Goal: Transaction & Acquisition: Obtain resource

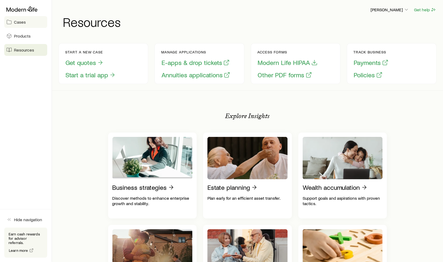
click at [20, 22] on span "Cases" at bounding box center [20, 21] width 12 height 5
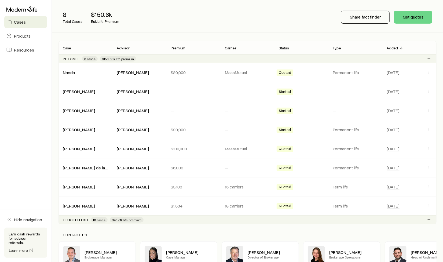
scroll to position [62, 0]
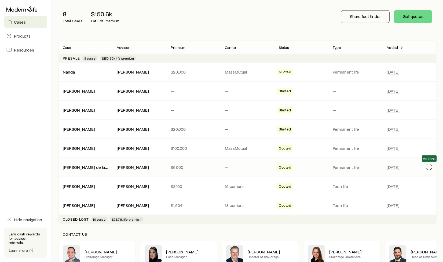
click at [428, 168] on icon "Client cases" at bounding box center [429, 167] width 4 height 4
click at [165, 16] on div "8 Total Cases $150.6k Est. Life Premium" at bounding box center [144, 16] width 172 height 21
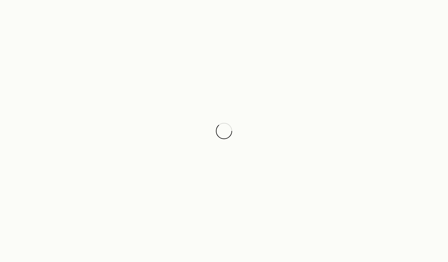
click at [9, 9] on div at bounding box center [224, 131] width 448 height 262
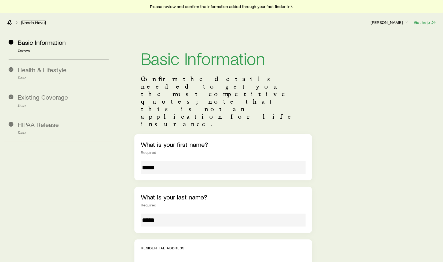
click at [42, 22] on link "Nanda, Navul" at bounding box center [33, 22] width 24 height 5
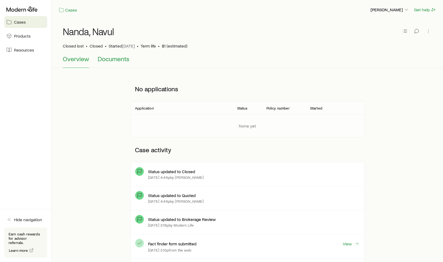
click at [119, 65] on button "Documents" at bounding box center [114, 61] width 32 height 13
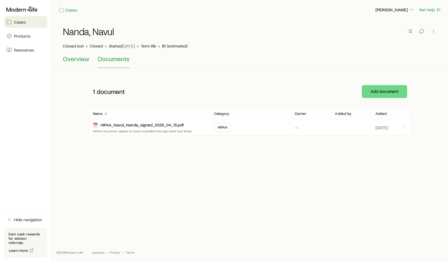
click at [82, 57] on span "Overview" at bounding box center [76, 59] width 26 height 8
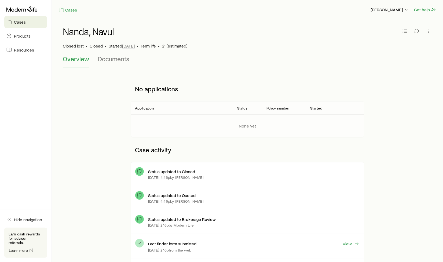
click at [156, 43] on div "Closed lost • Closed • Started Apr 15 • Term life • $1 (estimated)" at bounding box center [247, 45] width 369 height 5
click at [116, 46] on p "Started Apr 15" at bounding box center [122, 45] width 26 height 5
click at [100, 46] on span "Closed" at bounding box center [96, 45] width 13 height 5
click at [428, 31] on icon "button" at bounding box center [428, 30] width 5 height 5
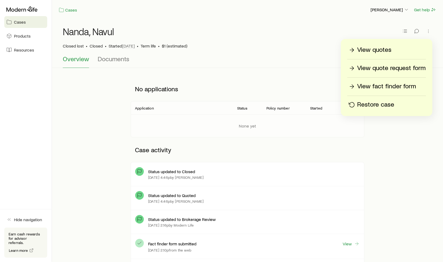
click at [369, 107] on p "Restore case" at bounding box center [375, 104] width 37 height 9
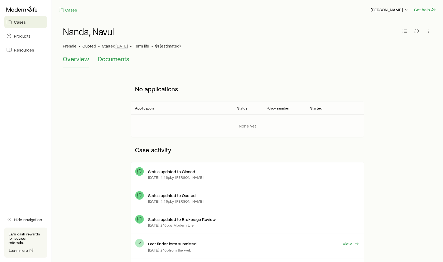
click at [106, 62] on span "Documents" at bounding box center [114, 59] width 32 height 8
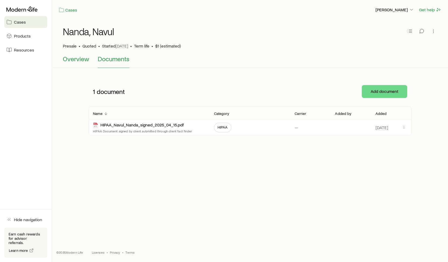
click at [76, 58] on span "Overview" at bounding box center [76, 59] width 26 height 8
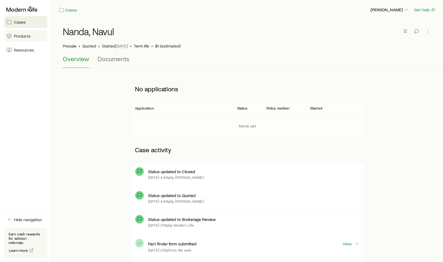
click at [36, 34] on link "Products" at bounding box center [25, 36] width 43 height 12
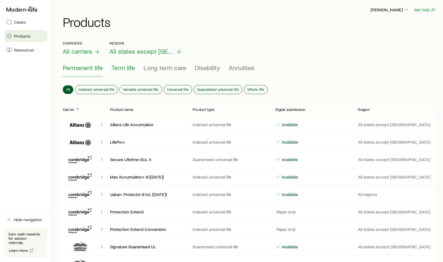
click at [127, 69] on span "Term life" at bounding box center [123, 68] width 24 height 8
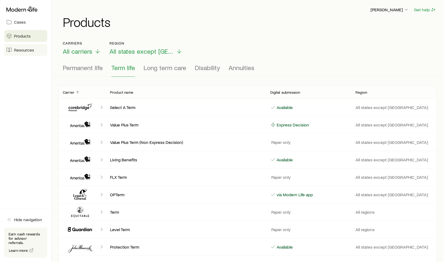
click at [28, 49] on span "Resources" at bounding box center [24, 49] width 20 height 5
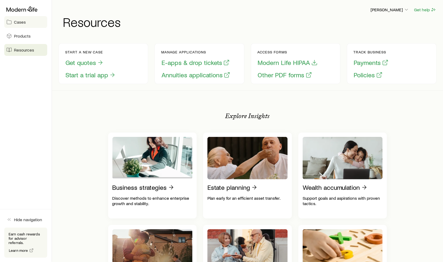
click at [29, 17] on link "Cases" at bounding box center [25, 22] width 43 height 12
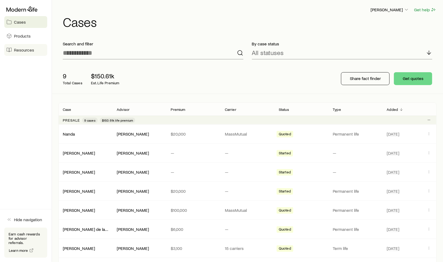
click at [22, 52] on span "Resources" at bounding box center [24, 49] width 20 height 5
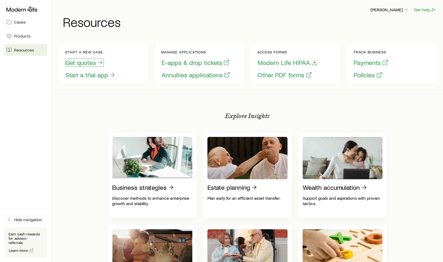
click at [87, 64] on button "Get quotes" at bounding box center [84, 62] width 39 height 8
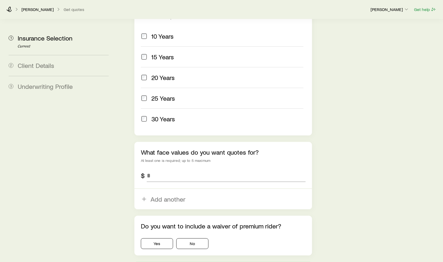
scroll to position [289, 0]
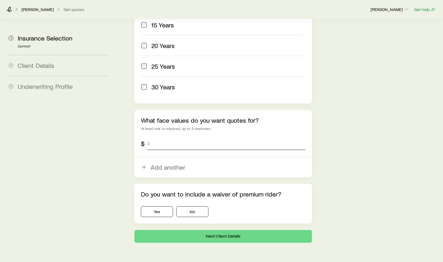
click at [198, 137] on input "tel" at bounding box center [226, 143] width 159 height 13
type input "*********"
click at [197, 206] on button "No" at bounding box center [192, 211] width 32 height 11
click at [216, 230] on button "Next: Client Details" at bounding box center [223, 236] width 178 height 13
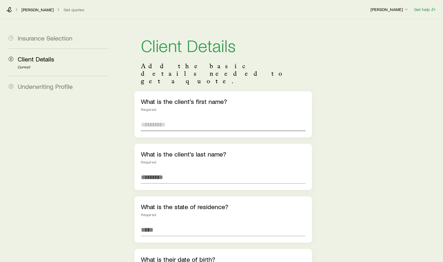
click at [218, 118] on input "text" at bounding box center [223, 124] width 165 height 13
type input "*****"
click at [188, 223] on input at bounding box center [223, 229] width 165 height 13
click at [188, 223] on input "*" at bounding box center [223, 229] width 165 height 13
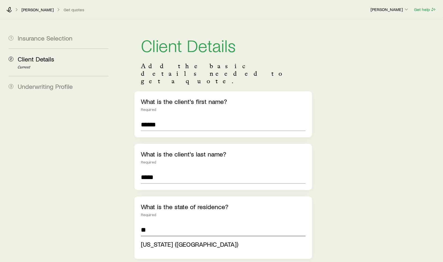
type input "**********"
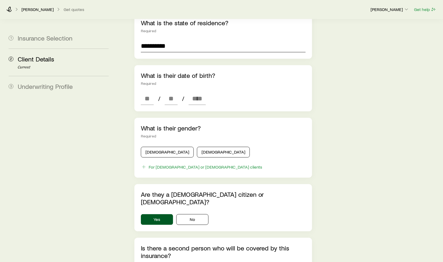
scroll to position [185, 0]
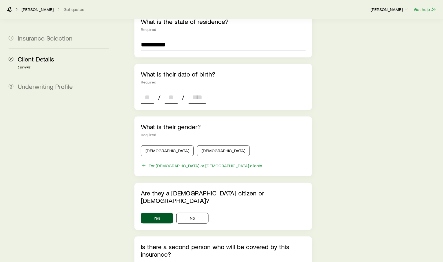
click at [151, 91] on input at bounding box center [147, 97] width 13 height 13
type input "**"
type input "****"
click at [165, 145] on button "[DEMOGRAPHIC_DATA]" at bounding box center [167, 150] width 53 height 11
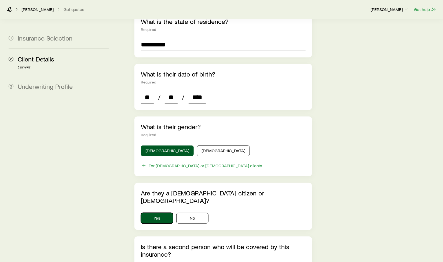
click at [156, 213] on button "Yes" at bounding box center [157, 218] width 32 height 11
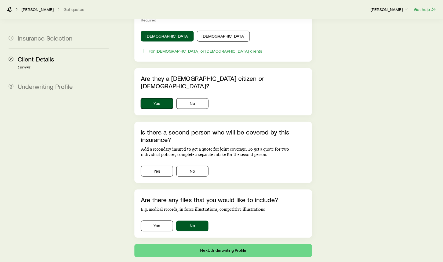
scroll to position [309, 0]
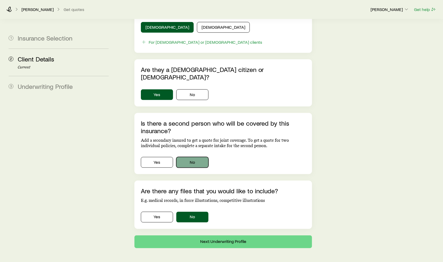
click at [201, 157] on button "No" at bounding box center [192, 162] width 32 height 11
click at [211, 235] on button "Next: Underwriting Profile" at bounding box center [223, 241] width 178 height 13
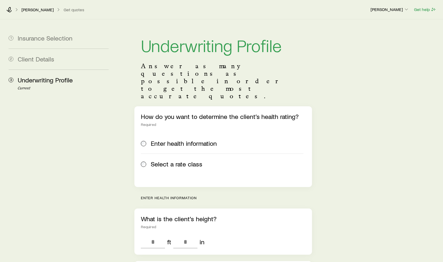
click at [164, 160] on span "Select a rate class" at bounding box center [177, 164] width 52 height 8
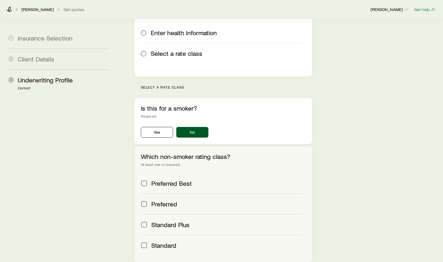
scroll to position [151, 0]
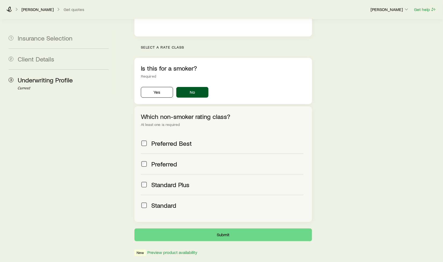
click at [153, 201] on span "Standard" at bounding box center [164, 205] width 25 height 8
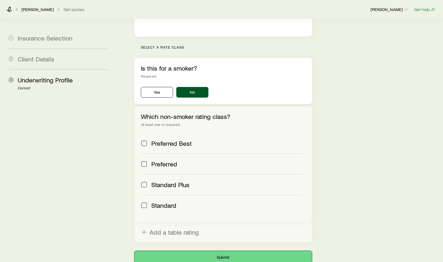
drag, startPoint x: 237, startPoint y: 234, endPoint x: 368, endPoint y: 184, distance: 140.2
click at [368, 184] on div "Underwriting Profile Answer as many questions as possible in order to get the m…" at bounding box center [278, 74] width 319 height 410
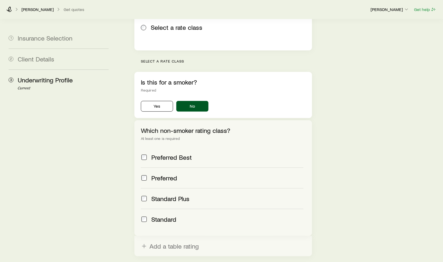
scroll to position [181, 0]
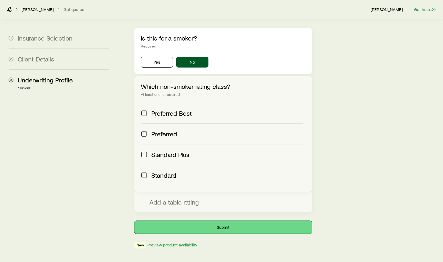
click at [216, 221] on button "Submit" at bounding box center [223, 227] width 178 height 13
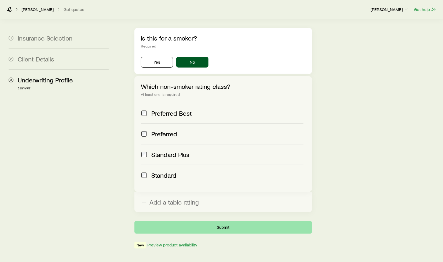
scroll to position [0, 0]
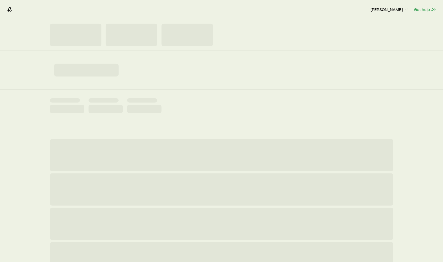
click at [216, 208] on div at bounding box center [221, 224] width 343 height 32
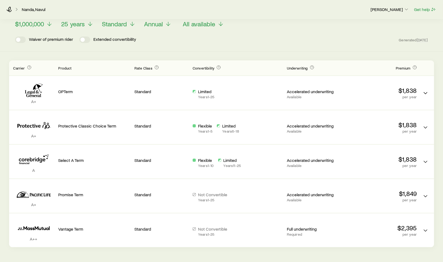
scroll to position [38, 0]
click at [89, 40] on span at bounding box center [84, 39] width 11 height 6
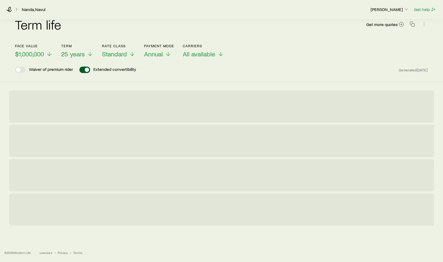
scroll to position [0, 0]
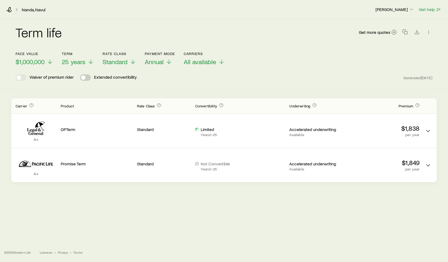
click at [86, 79] on span at bounding box center [85, 77] width 11 height 6
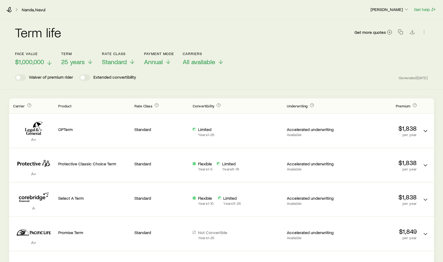
click at [32, 61] on span "$1,000,000" at bounding box center [29, 62] width 29 height 8
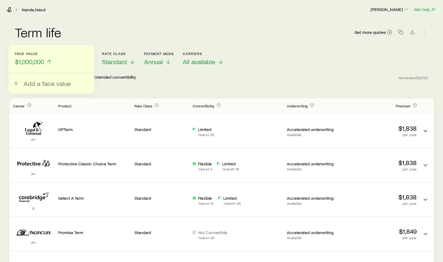
click at [32, 61] on span "$1,000,000" at bounding box center [29, 62] width 29 height 8
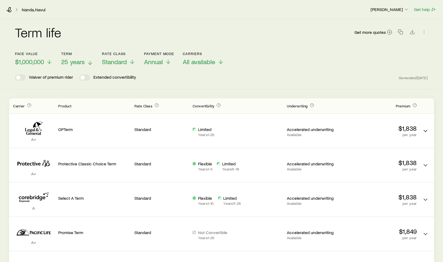
click at [70, 63] on span "25 years" at bounding box center [73, 62] width 24 height 8
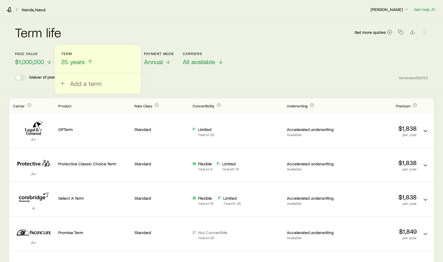
click at [70, 63] on span "25 years" at bounding box center [73, 62] width 24 height 8
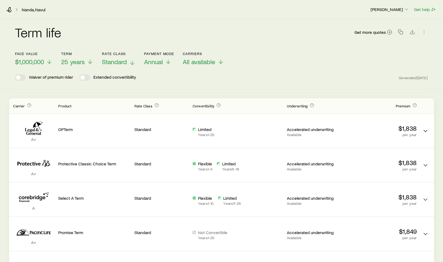
click at [114, 64] on span "Standard" at bounding box center [114, 62] width 25 height 8
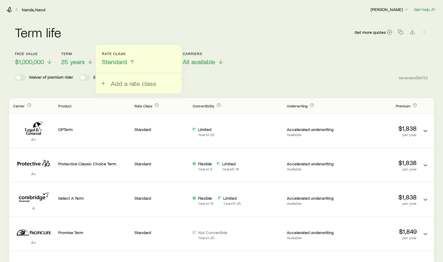
click at [114, 64] on span "Standard" at bounding box center [114, 62] width 25 height 8
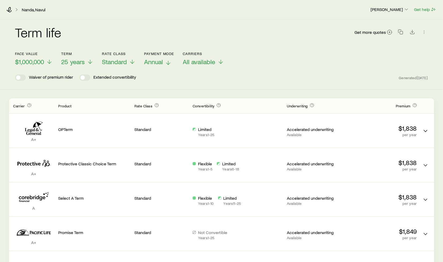
click at [158, 63] on span "Annual" at bounding box center [153, 62] width 19 height 8
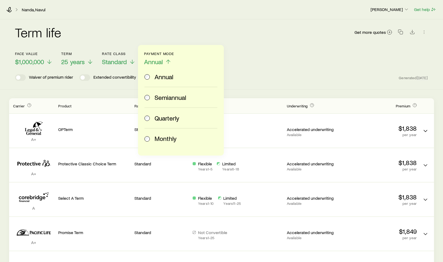
click at [158, 63] on span "Annual" at bounding box center [153, 62] width 19 height 8
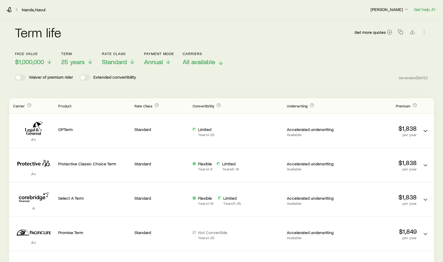
click at [192, 63] on span "All available" at bounding box center [199, 62] width 32 height 8
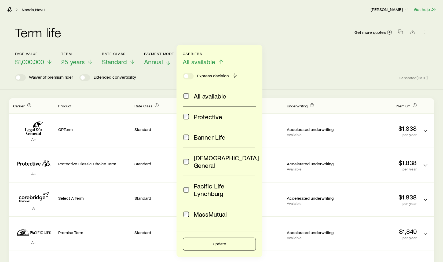
click at [147, 64] on span "Annual" at bounding box center [153, 62] width 19 height 8
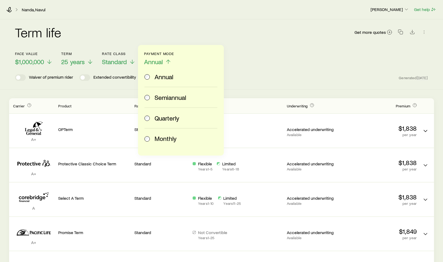
click at [150, 137] on div "Monthly" at bounding box center [179, 139] width 71 height 8
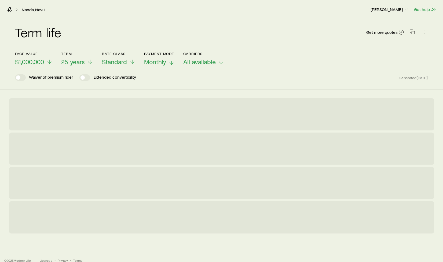
click at [158, 61] on span "Monthly" at bounding box center [155, 62] width 22 height 8
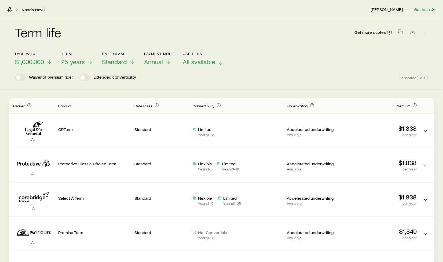
click at [200, 62] on span "All available" at bounding box center [199, 62] width 32 height 8
click at [295, 68] on header "Face value $1,000,000 Term 25 years Rate Class Standard Payment Mode Annual Car…" at bounding box center [221, 66] width 413 height 29
click at [422, 35] on button "button" at bounding box center [424, 32] width 8 height 8
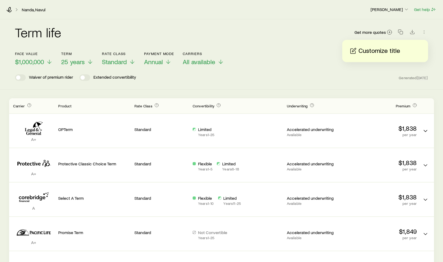
click at [382, 75] on div "Waiver of premium rider Extended convertibility Generated Today" at bounding box center [221, 77] width 413 height 6
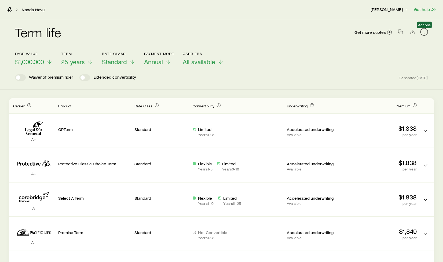
click at [424, 33] on icon "button" at bounding box center [424, 31] width 5 height 5
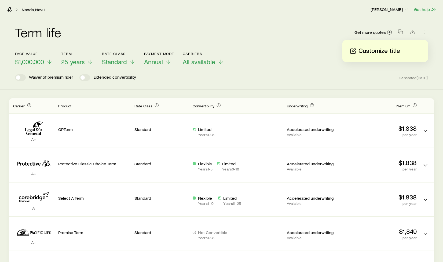
click at [400, 51] on div "Customize title" at bounding box center [385, 51] width 72 height 9
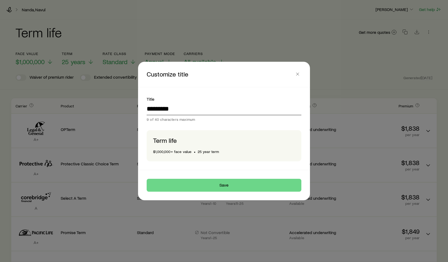
click at [162, 108] on input "*********" at bounding box center [223, 108] width 155 height 13
click at [145, 109] on div "Title ********* 9 of 40 characters maximum Term life $1,000,000+ face value • 2…" at bounding box center [223, 128] width 167 height 83
click at [147, 109] on input "*********" at bounding box center [223, 108] width 155 height 13
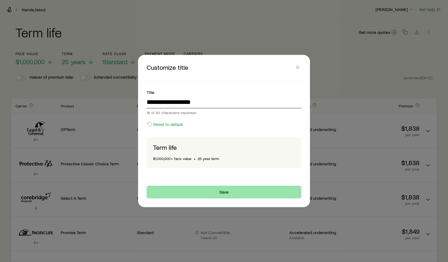
type input "**********"
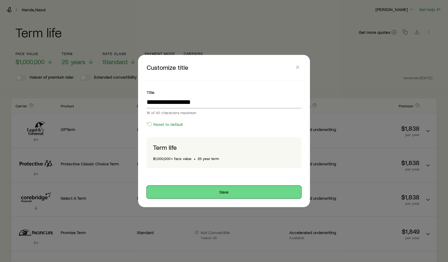
click at [234, 195] on button "Save" at bounding box center [223, 192] width 155 height 13
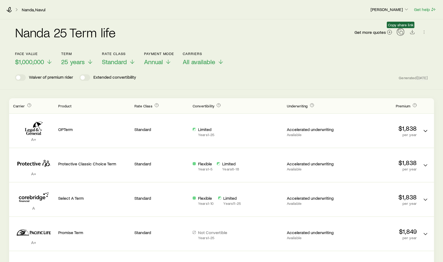
click at [400, 33] on icon "button" at bounding box center [400, 31] width 5 height 5
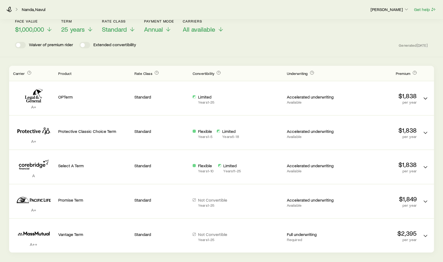
scroll to position [32, 0]
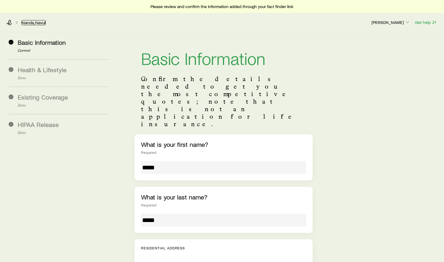
click at [31, 22] on link "Nanda, Navul" at bounding box center [33, 22] width 24 height 5
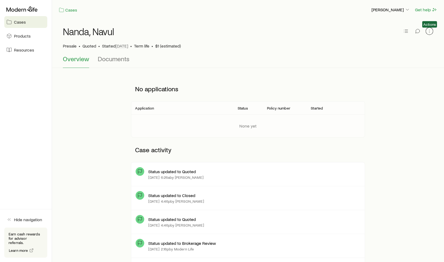
click at [428, 32] on icon "button" at bounding box center [428, 30] width 5 height 5
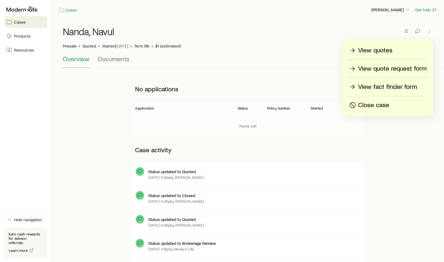
click at [369, 86] on p "View fact finder form" at bounding box center [387, 87] width 59 height 9
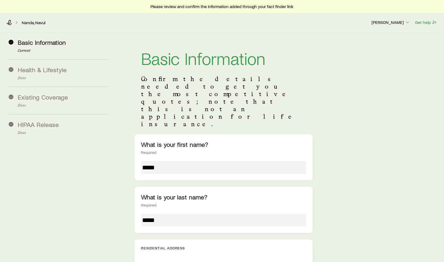
click at [13, 23] on div "Nanda, Navul" at bounding box center [186, 22] width 360 height 5
click at [11, 23] on icon at bounding box center [8, 22] width 5 height 5
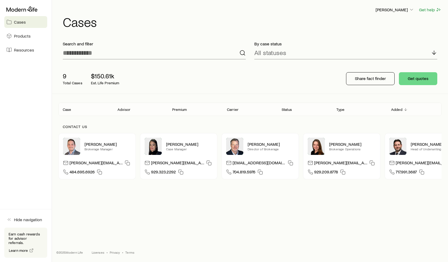
click at [23, 22] on span "Cases" at bounding box center [20, 21] width 12 height 5
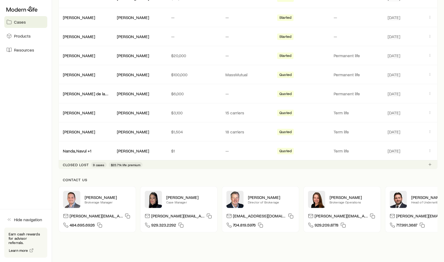
scroll to position [140, 0]
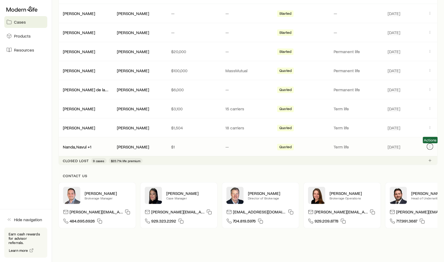
click at [428, 148] on icon "Client cases" at bounding box center [429, 146] width 4 height 4
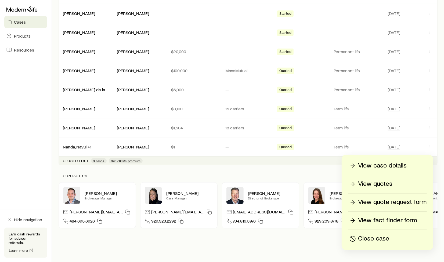
click at [375, 185] on p "View quotes" at bounding box center [375, 184] width 34 height 9
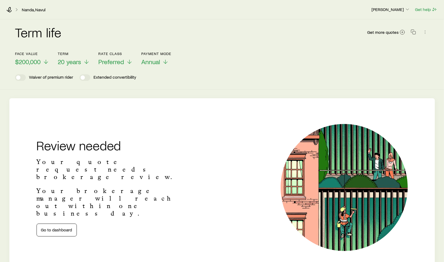
click at [228, 71] on header "Face value $200,000 Term 20 years Rate Class Preferred Payment Mode Annual Waiv…" at bounding box center [221, 66] width 413 height 29
click at [71, 61] on span "20 years" at bounding box center [69, 62] width 23 height 8
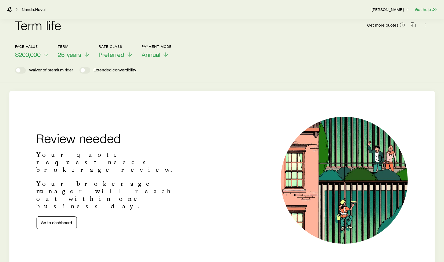
scroll to position [10, 0]
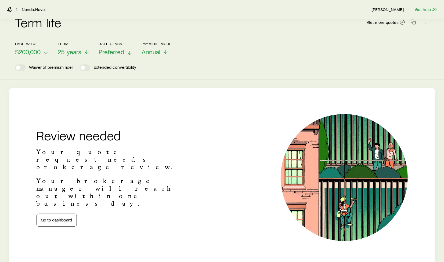
click at [104, 53] on span "Preferred" at bounding box center [111, 52] width 26 height 8
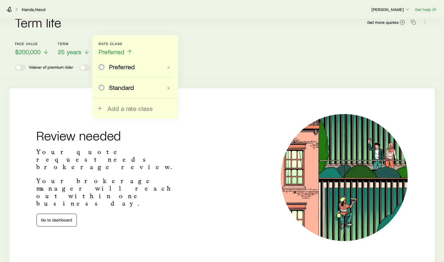
click at [105, 87] on div "Standard" at bounding box center [131, 88] width 64 height 8
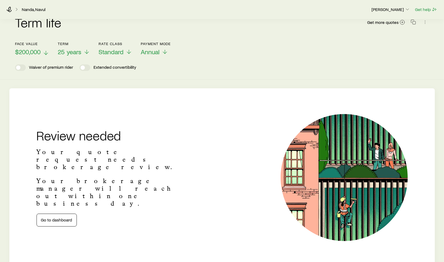
click at [29, 52] on span "$200,000" at bounding box center [27, 52] width 25 height 8
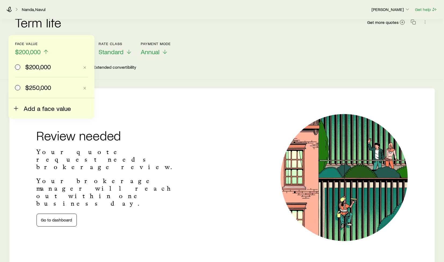
click at [40, 108] on span "Add a face value" at bounding box center [47, 109] width 47 height 8
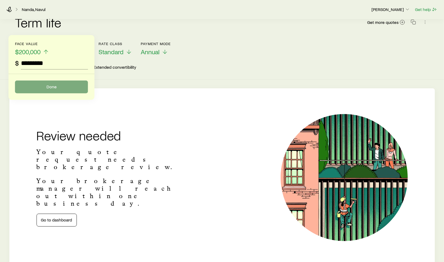
type input "*********"
click at [44, 86] on button "Done" at bounding box center [51, 86] width 73 height 13
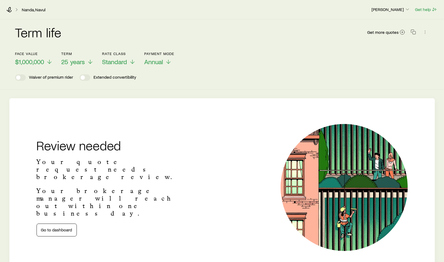
scroll to position [0, 0]
click at [87, 77] on span at bounding box center [87, 77] width 4 height 4
click at [63, 223] on link "Go to dashboard" at bounding box center [56, 229] width 40 height 13
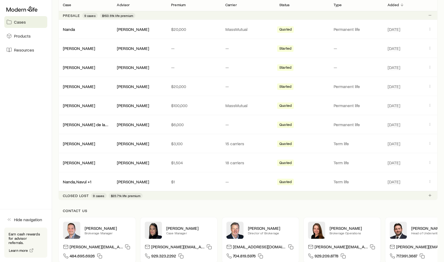
scroll to position [105, 0]
click at [431, 181] on icon "Client cases" at bounding box center [429, 181] width 4 height 4
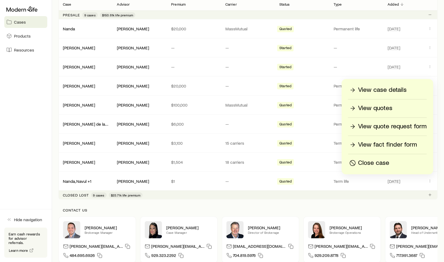
click at [384, 105] on p "View quotes" at bounding box center [375, 108] width 34 height 9
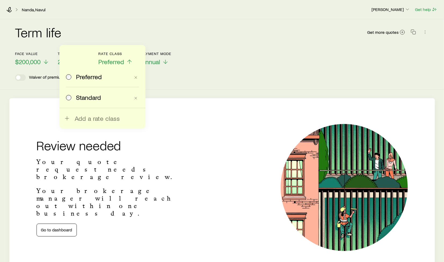
click at [85, 98] on span "Standard" at bounding box center [88, 98] width 25 height 8
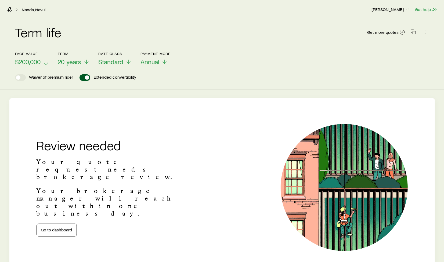
click at [28, 61] on span "$200,000" at bounding box center [27, 62] width 25 height 8
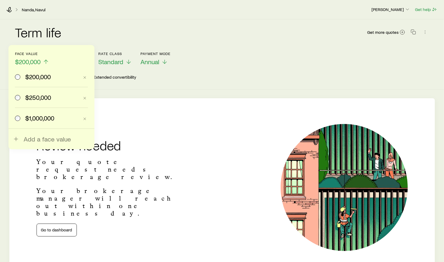
click at [28, 117] on span "$1,000,000" at bounding box center [39, 118] width 29 height 8
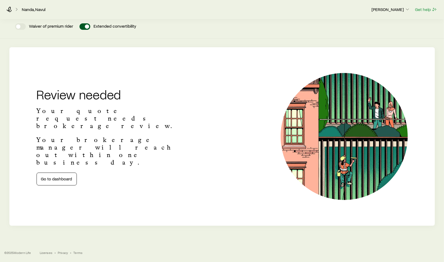
scroll to position [48, 0]
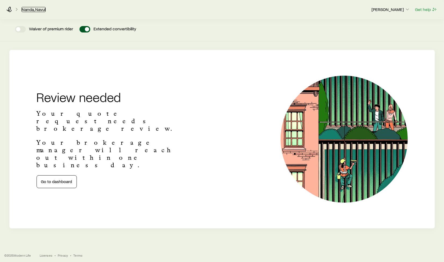
click at [35, 9] on link "Nanda, Navul" at bounding box center [33, 9] width 24 height 5
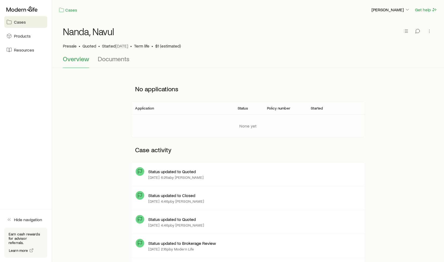
click at [19, 24] on span "Cases" at bounding box center [20, 21] width 12 height 5
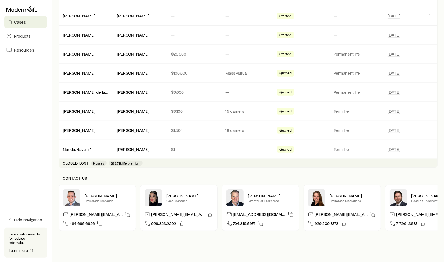
scroll to position [138, 0]
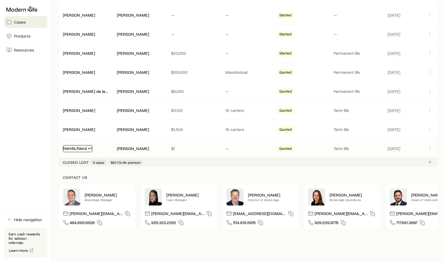
click at [73, 148] on link "Nanda, Navul +1" at bounding box center [77, 147] width 28 height 5
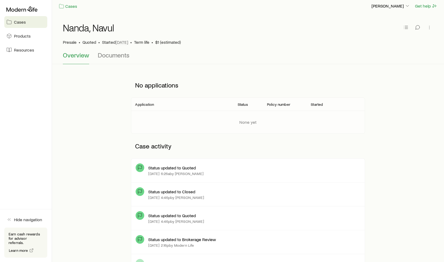
scroll to position [5, 0]
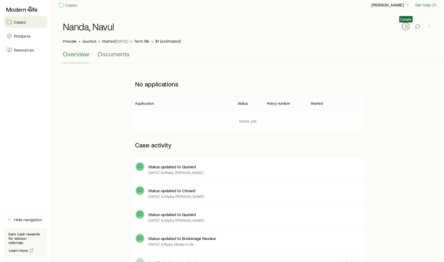
click at [406, 26] on icon "button" at bounding box center [405, 26] width 5 height 5
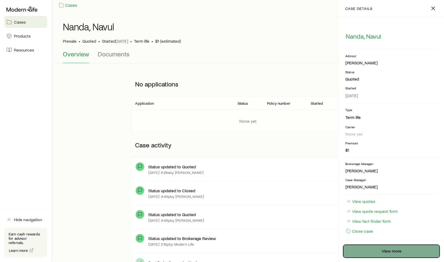
click at [382, 250] on link "View more" at bounding box center [391, 251] width 96 height 13
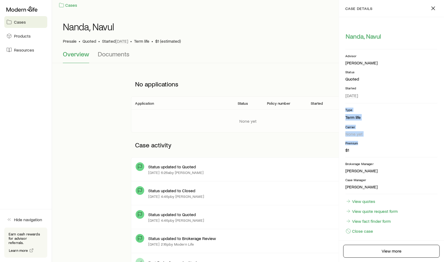
drag, startPoint x: 439, startPoint y: 102, endPoint x: 436, endPoint y: 138, distance: 35.8
click at [436, 138] on div "[PERSON_NAME], Navul Advisor [PERSON_NAME] Status Quoted Started [DATE] Type Te…" at bounding box center [391, 128] width 105 height 223
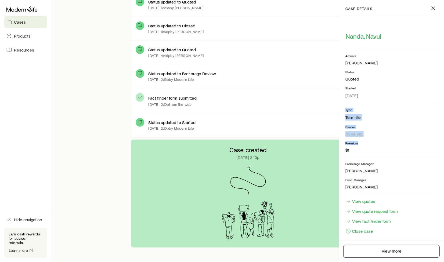
scroll to position [200, 0]
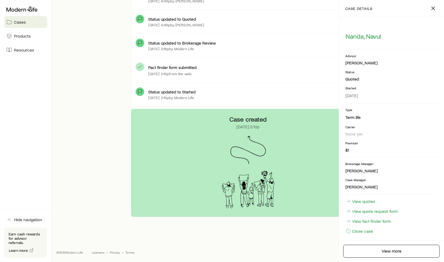
click at [226, 152] on div "Case created [DATE] 2:10p" at bounding box center [248, 163] width 234 height 108
click at [278, 151] on div "Case created [DATE] 2:10p" at bounding box center [248, 163] width 234 height 108
click at [431, 8] on icon "button" at bounding box center [433, 8] width 6 height 6
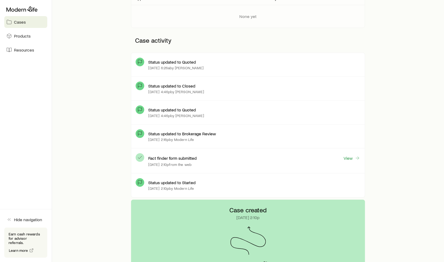
scroll to position [0, 0]
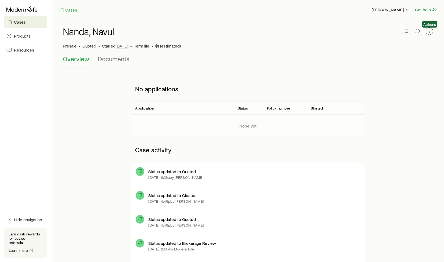
click at [429, 32] on icon "button" at bounding box center [428, 30] width 5 height 5
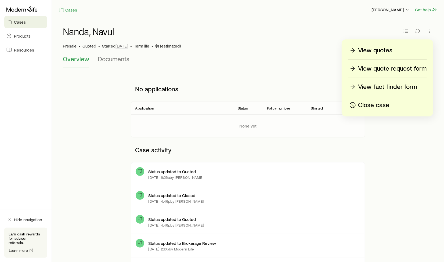
click at [377, 88] on p "View fact finder form" at bounding box center [387, 87] width 59 height 9
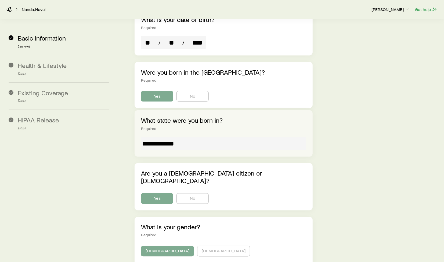
scroll to position [543, 0]
